Goal: Task Accomplishment & Management: Complete application form

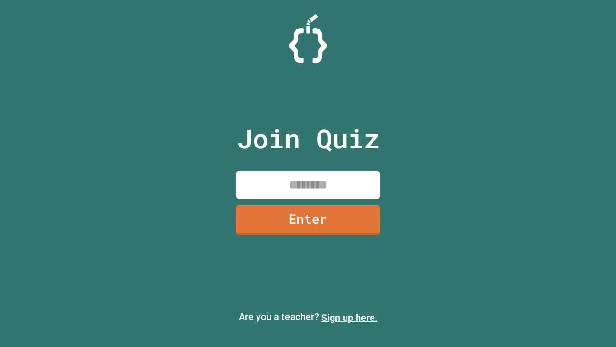
click at [349, 317] on link "Sign up here." at bounding box center [350, 317] width 56 height 12
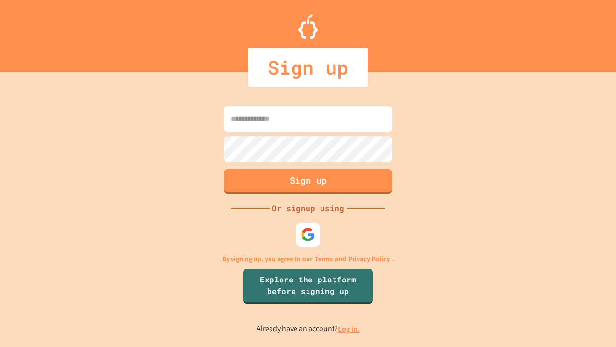
click at [349, 328] on link "Log in." at bounding box center [349, 328] width 22 height 10
